Goal: Navigation & Orientation: Find specific page/section

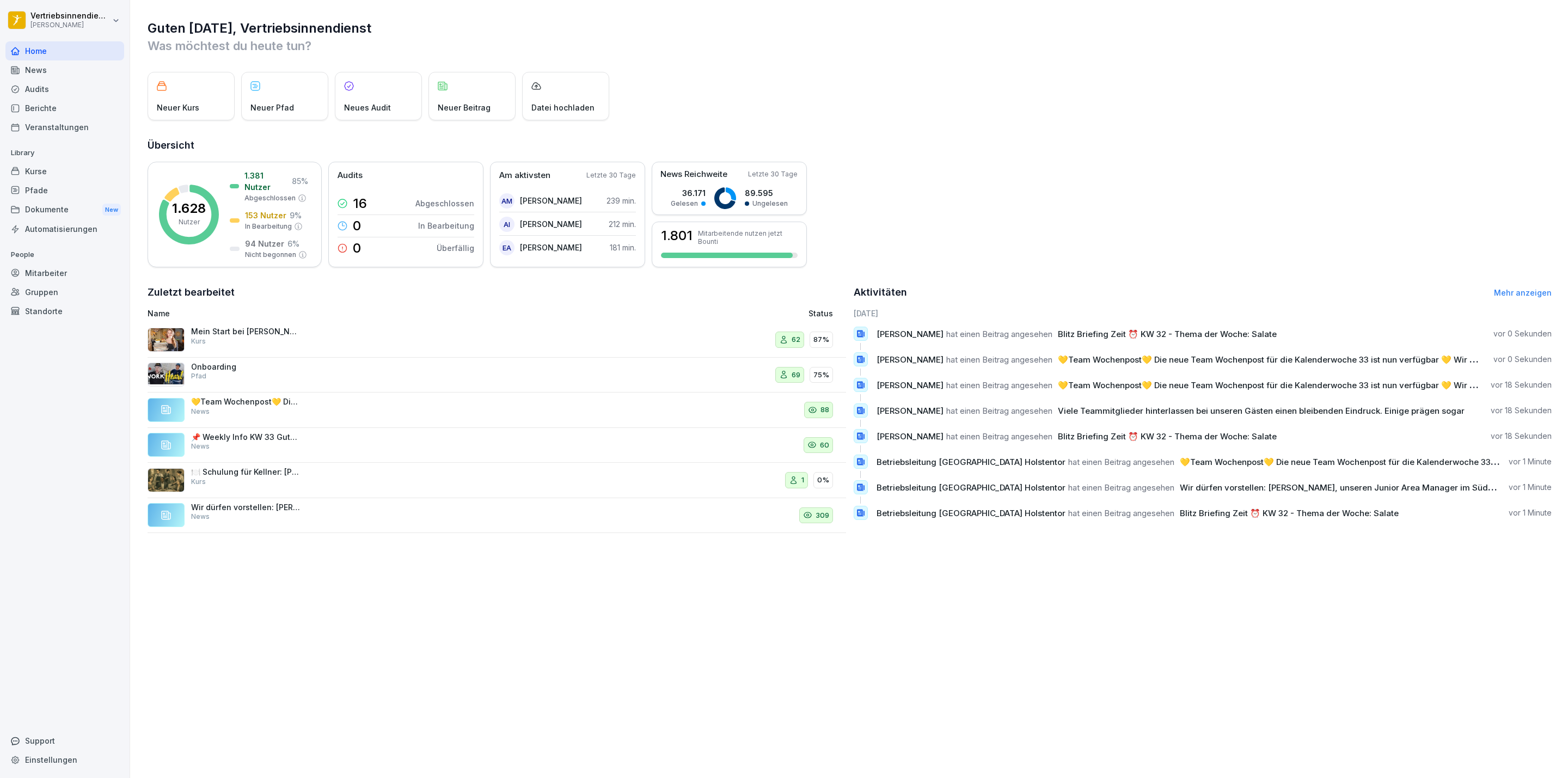
click at [67, 75] on div "News" at bounding box center [65, 70] width 119 height 19
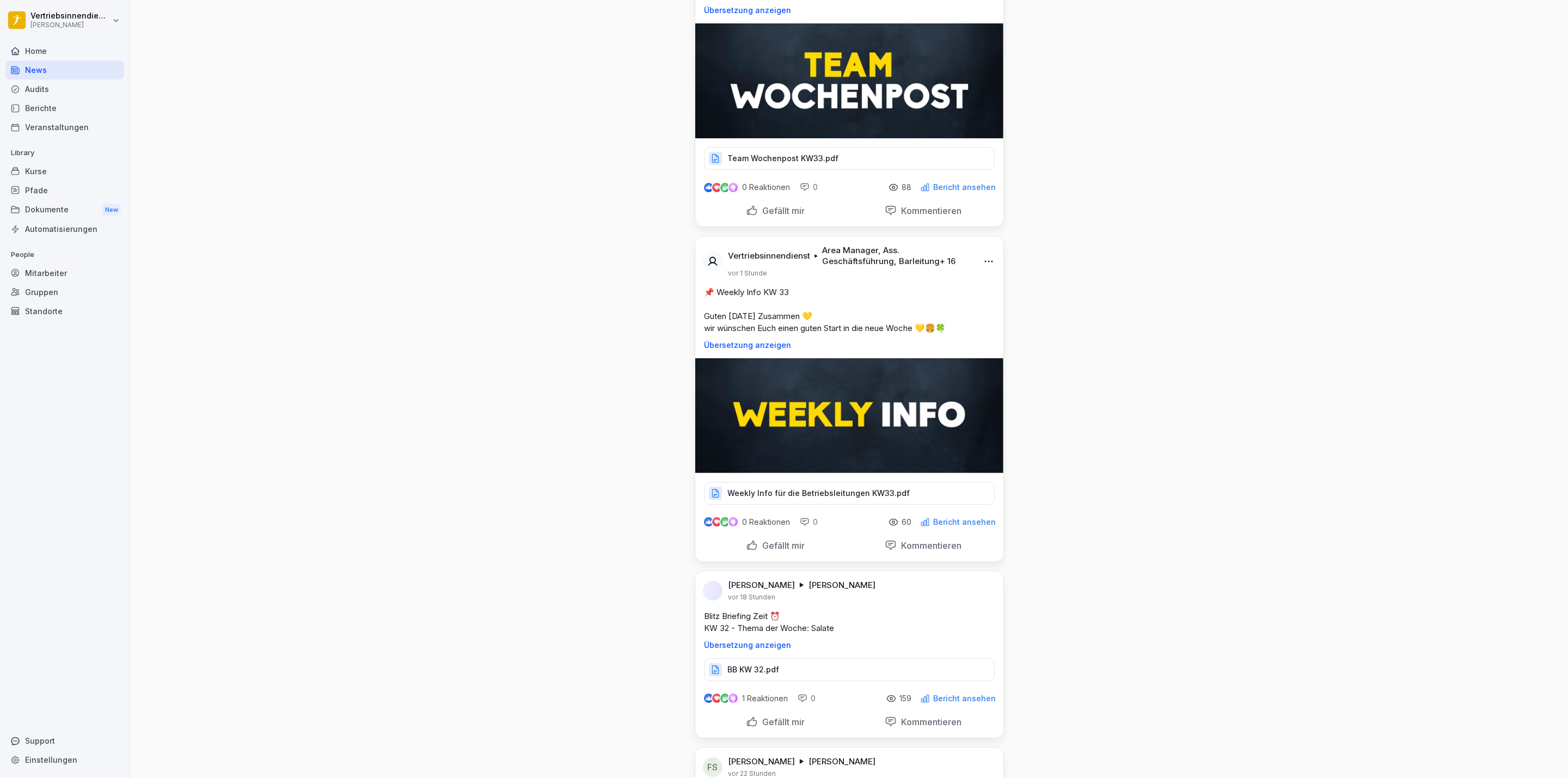
scroll to position [4737, 0]
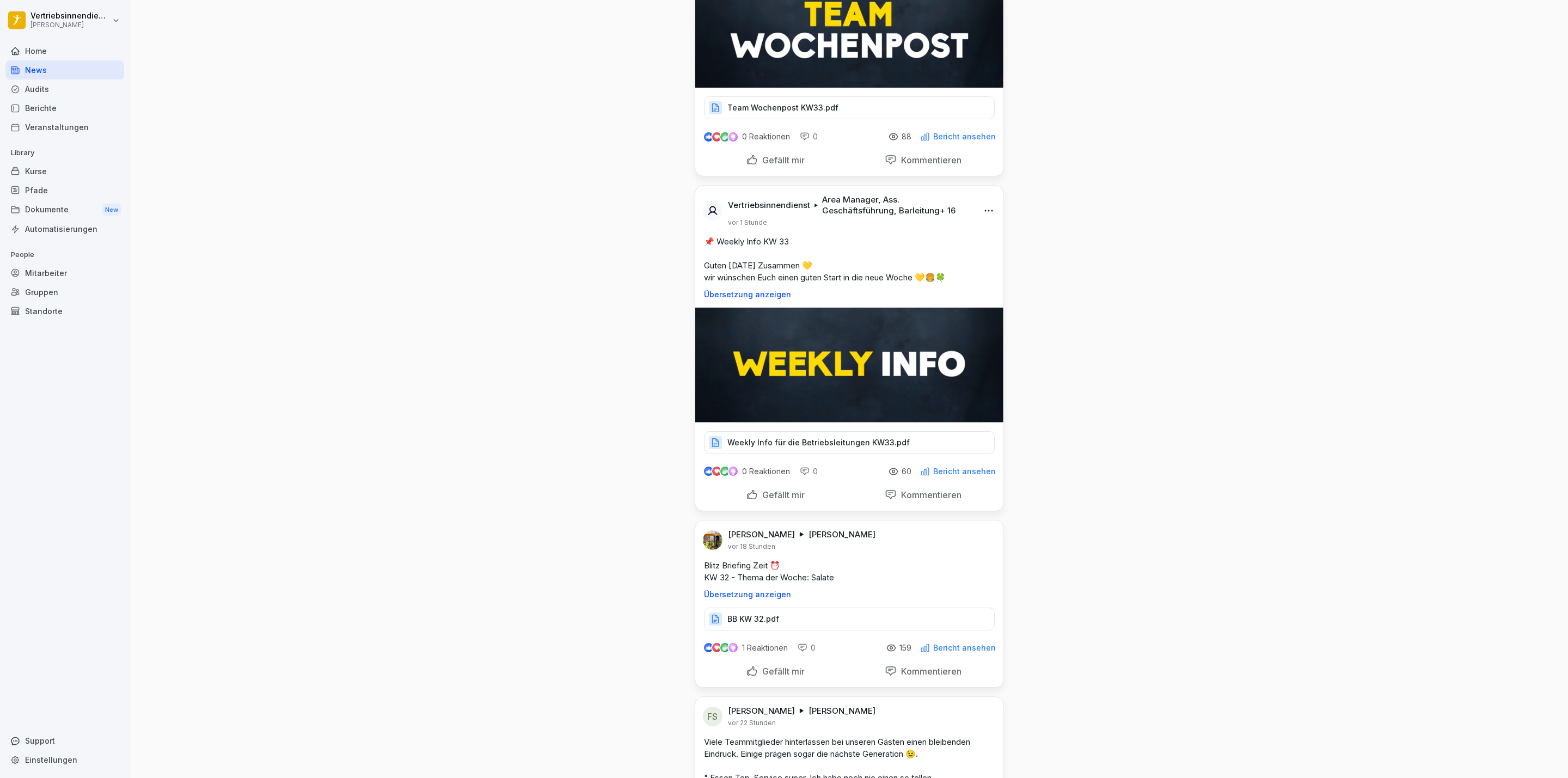
click at [758, 500] on p "Gefällt mir" at bounding box center [782, 495] width 47 height 11
click at [747, 166] on div "Gefällt mir" at bounding box center [775, 160] width 59 height 12
click at [70, 80] on div "Audits" at bounding box center [65, 89] width 119 height 19
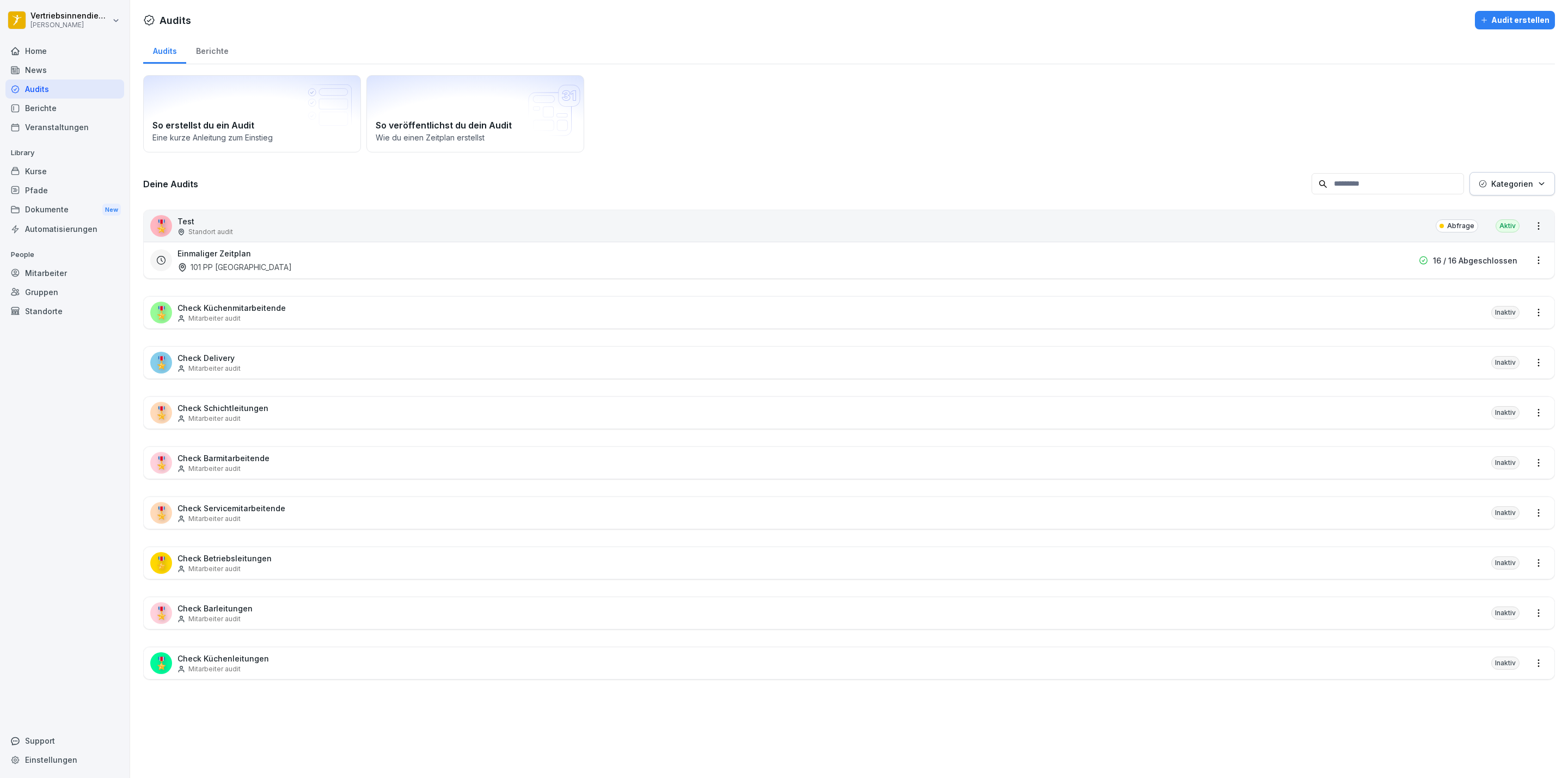
click at [54, 44] on div "Home" at bounding box center [65, 51] width 119 height 19
